Goal: Task Accomplishment & Management: Manage account settings

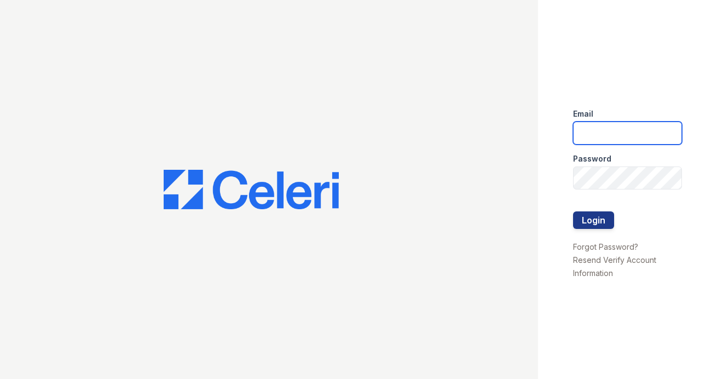
click at [594, 129] on input "email" at bounding box center [627, 132] width 109 height 23
click at [675, 138] on input "maitlandwest@nmresidential" at bounding box center [627, 132] width 109 height 23
type input "[EMAIL_ADDRESS][DOMAIN_NAME]"
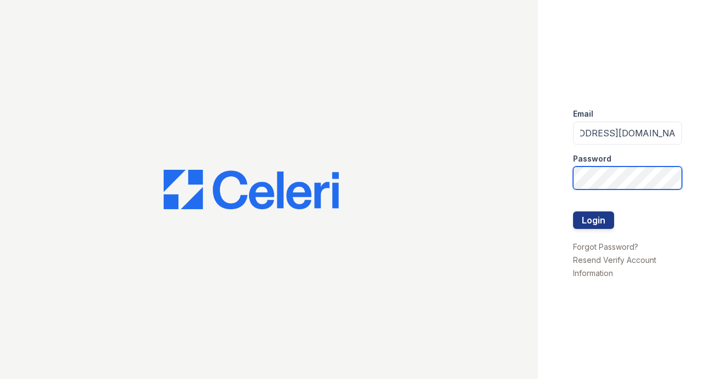
scroll to position [0, 0]
click at [573, 211] on button "Login" at bounding box center [593, 220] width 41 height 18
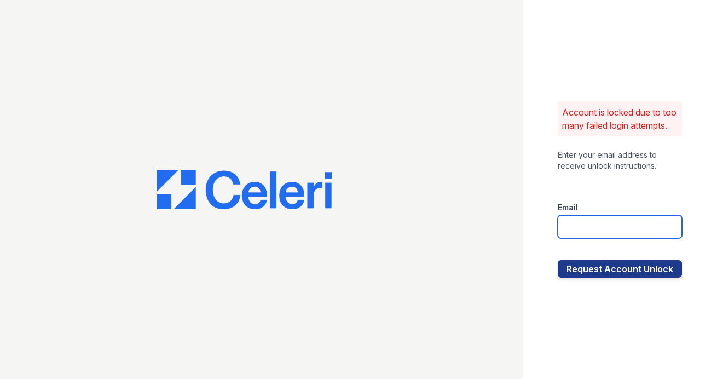
click at [596, 238] on input "email" at bounding box center [619, 226] width 124 height 23
type input "maitlandwest@nmresidential.com"
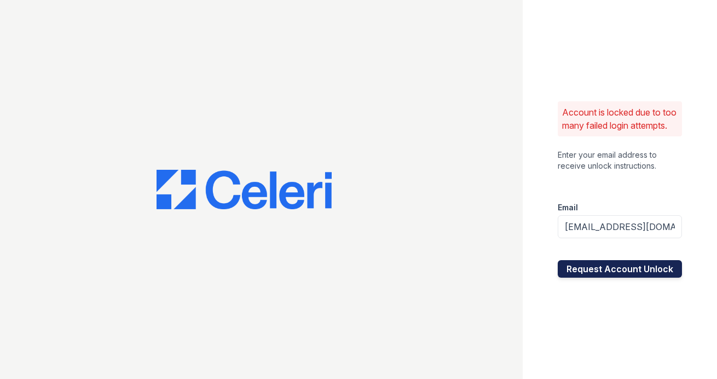
click at [603, 277] on button "Request Account Unlock" at bounding box center [619, 269] width 124 height 18
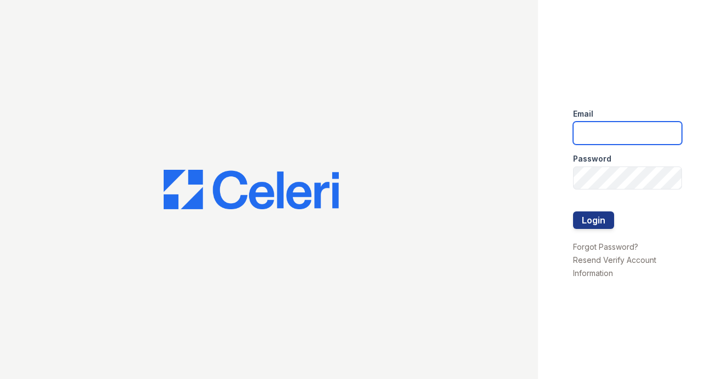
click at [613, 129] on input "email" at bounding box center [627, 132] width 109 height 23
type input "[EMAIL_ADDRESS][DOMAIN_NAME]"
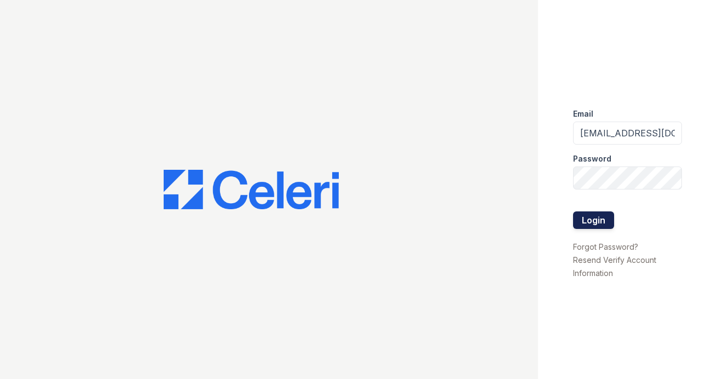
click at [603, 226] on button "Login" at bounding box center [593, 220] width 41 height 18
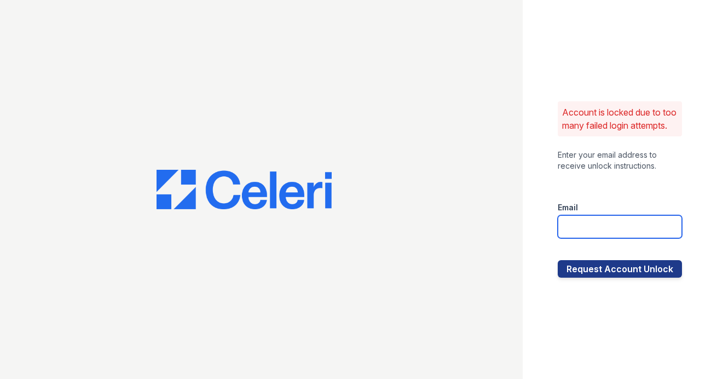
click at [578, 238] on input "email" at bounding box center [619, 226] width 124 height 23
type input "maitlandwest@nmresidential.com"
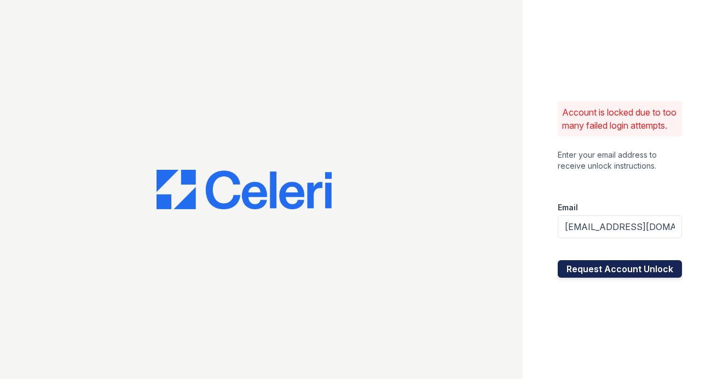
click at [589, 270] on button "Request Account Unlock" at bounding box center [619, 269] width 124 height 18
